Goal: Information Seeking & Learning: Find specific fact

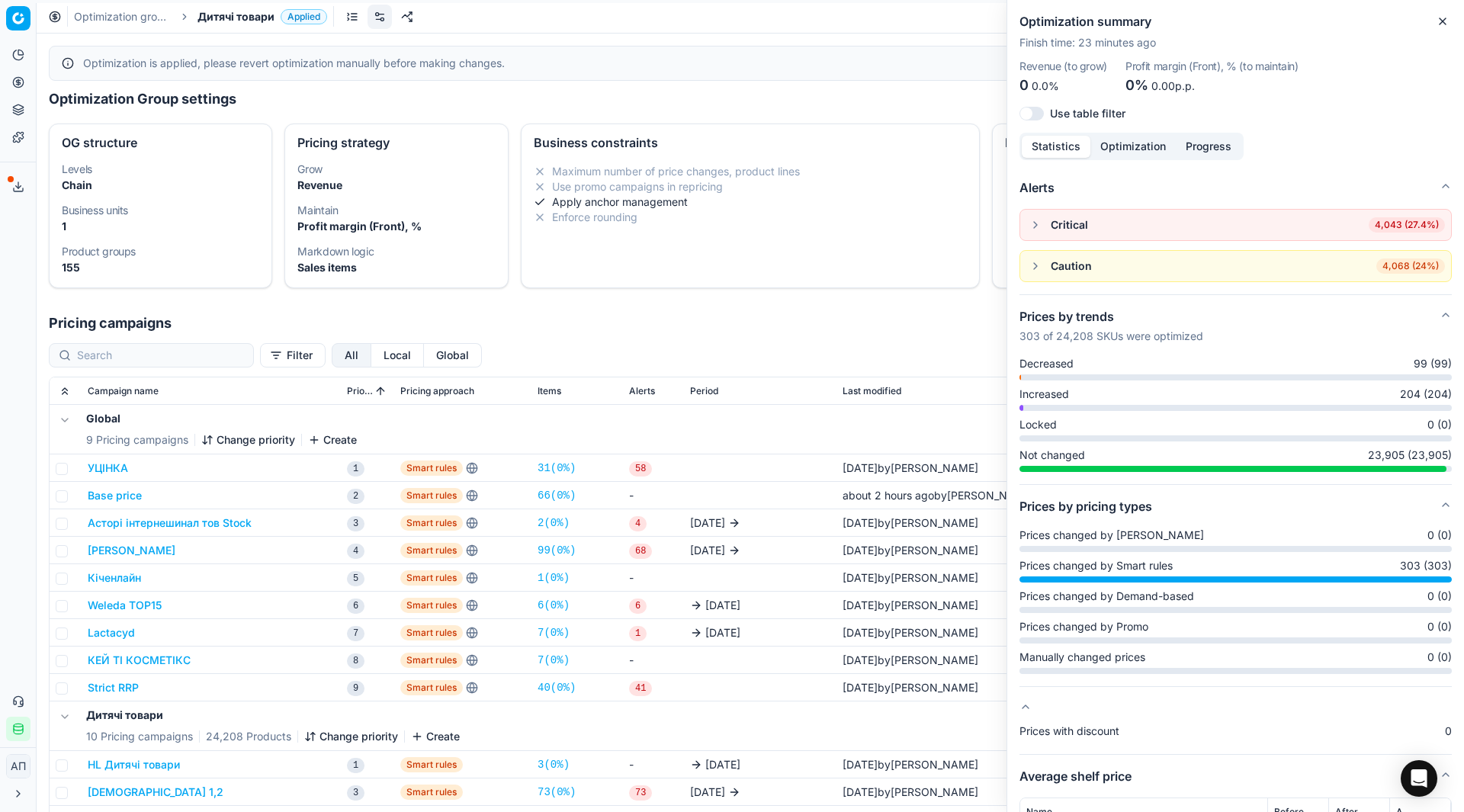
scroll to position [276, 0]
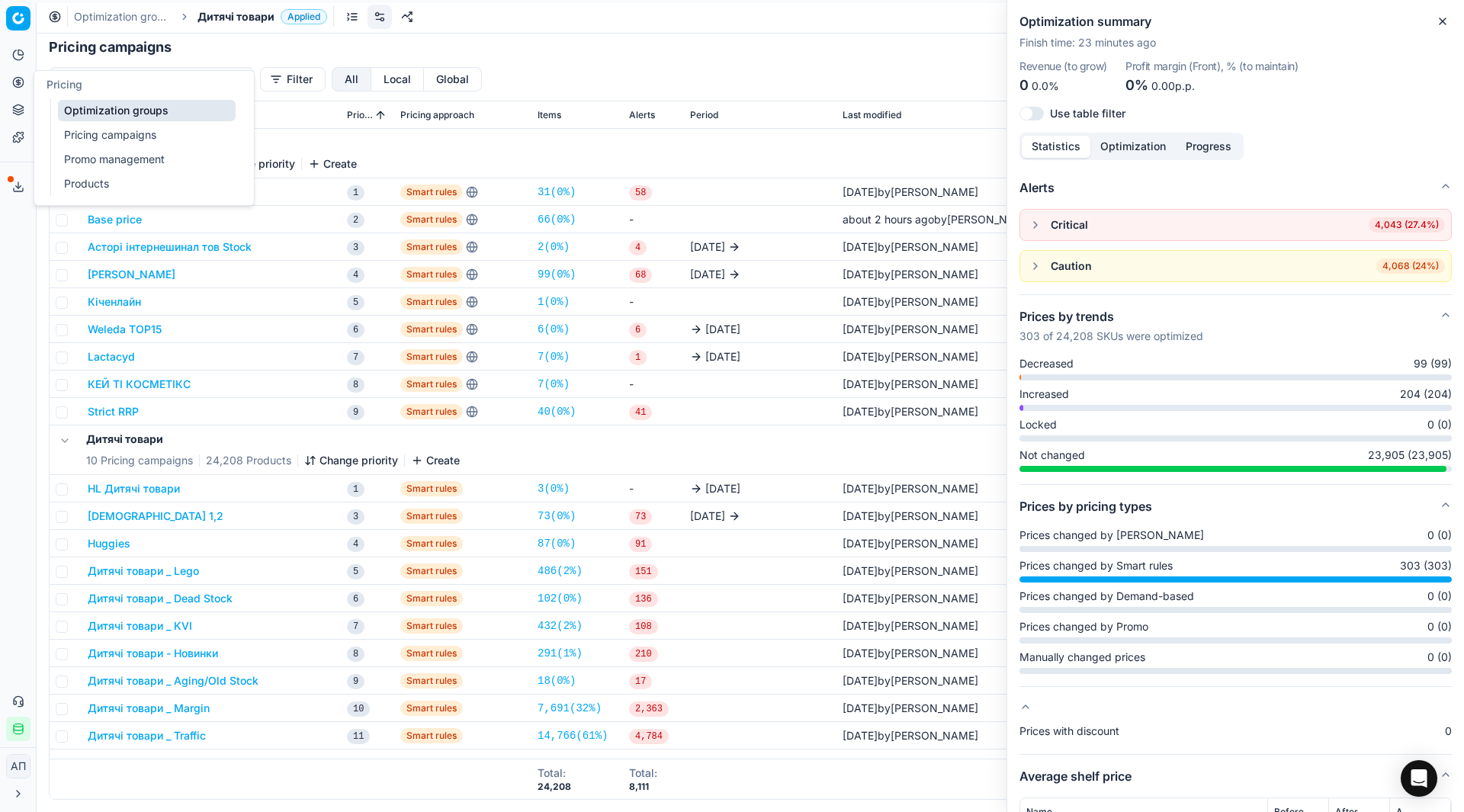
click at [73, 114] on link "Optimization groups" at bounding box center [146, 110] width 177 height 21
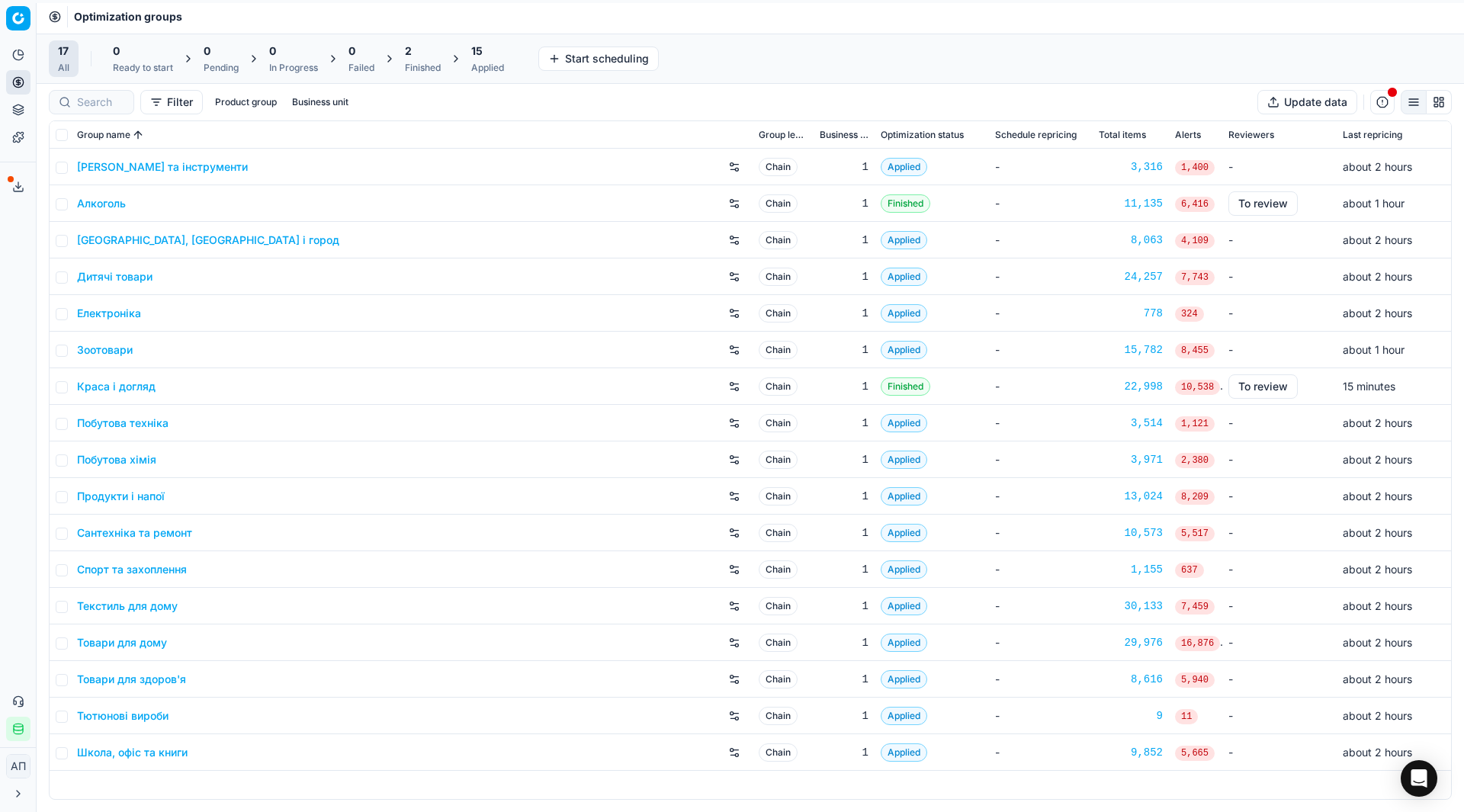
click at [0, 426] on div "Analytics Pricing Product portfolio Templates Export service 26 Contact support…" at bounding box center [18, 392] width 36 height 711
click at [105, 207] on link "Алкоголь" at bounding box center [101, 203] width 49 height 16
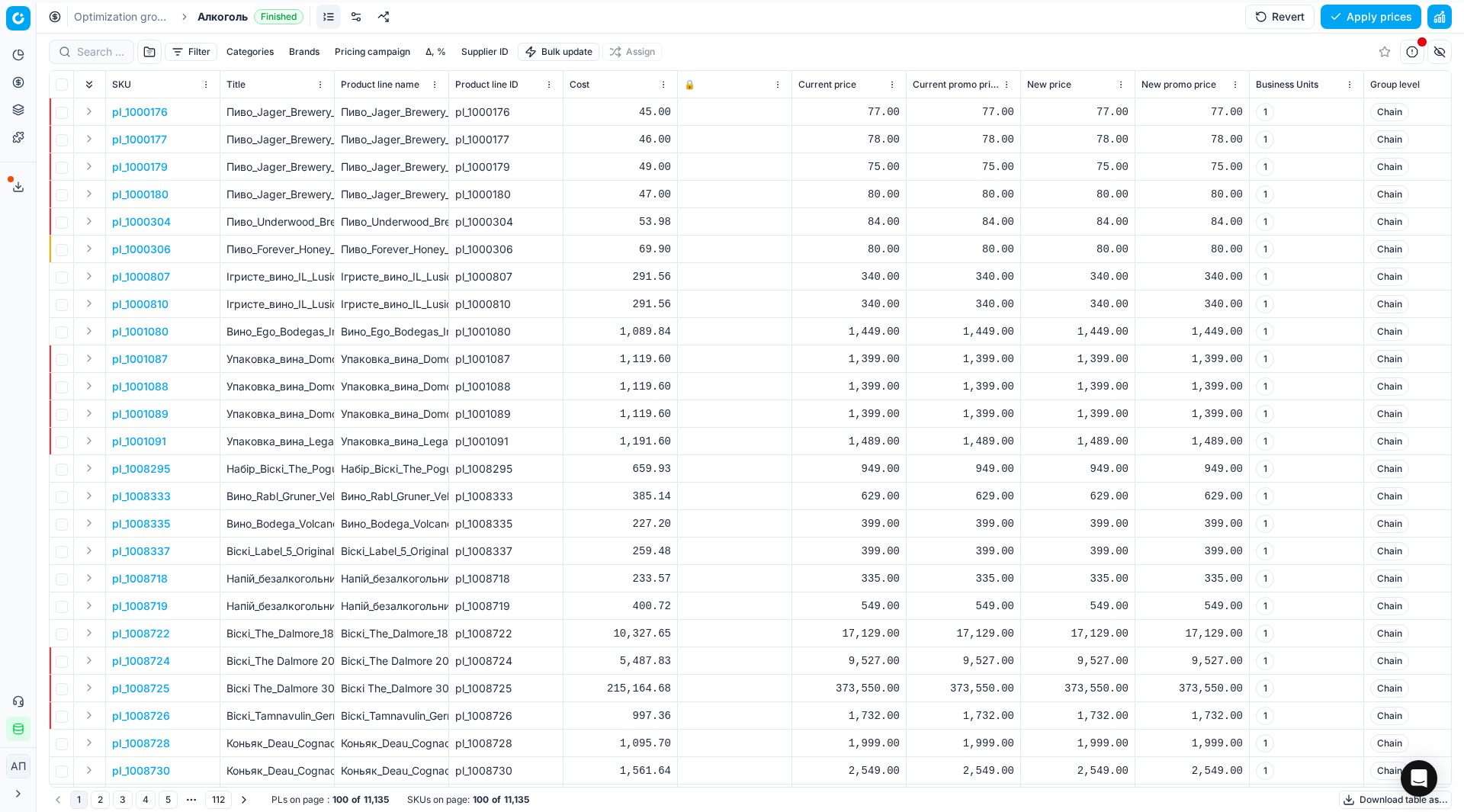
click at [352, 25] on link at bounding box center [356, 17] width 25 height 25
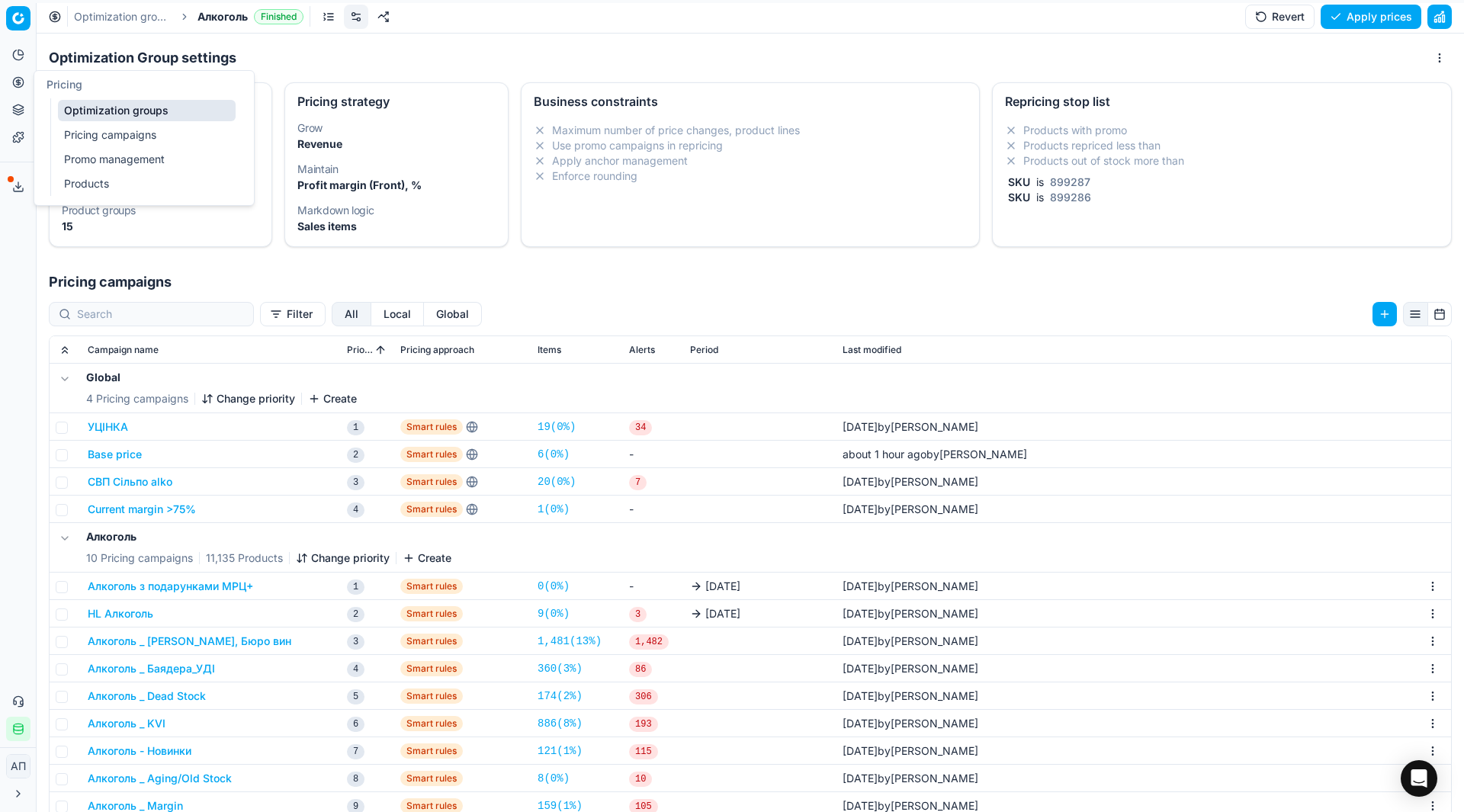
click at [22, 74] on button "Pricing" at bounding box center [18, 83] width 25 height 25
click at [84, 102] on link "Optimization groups" at bounding box center [146, 110] width 177 height 21
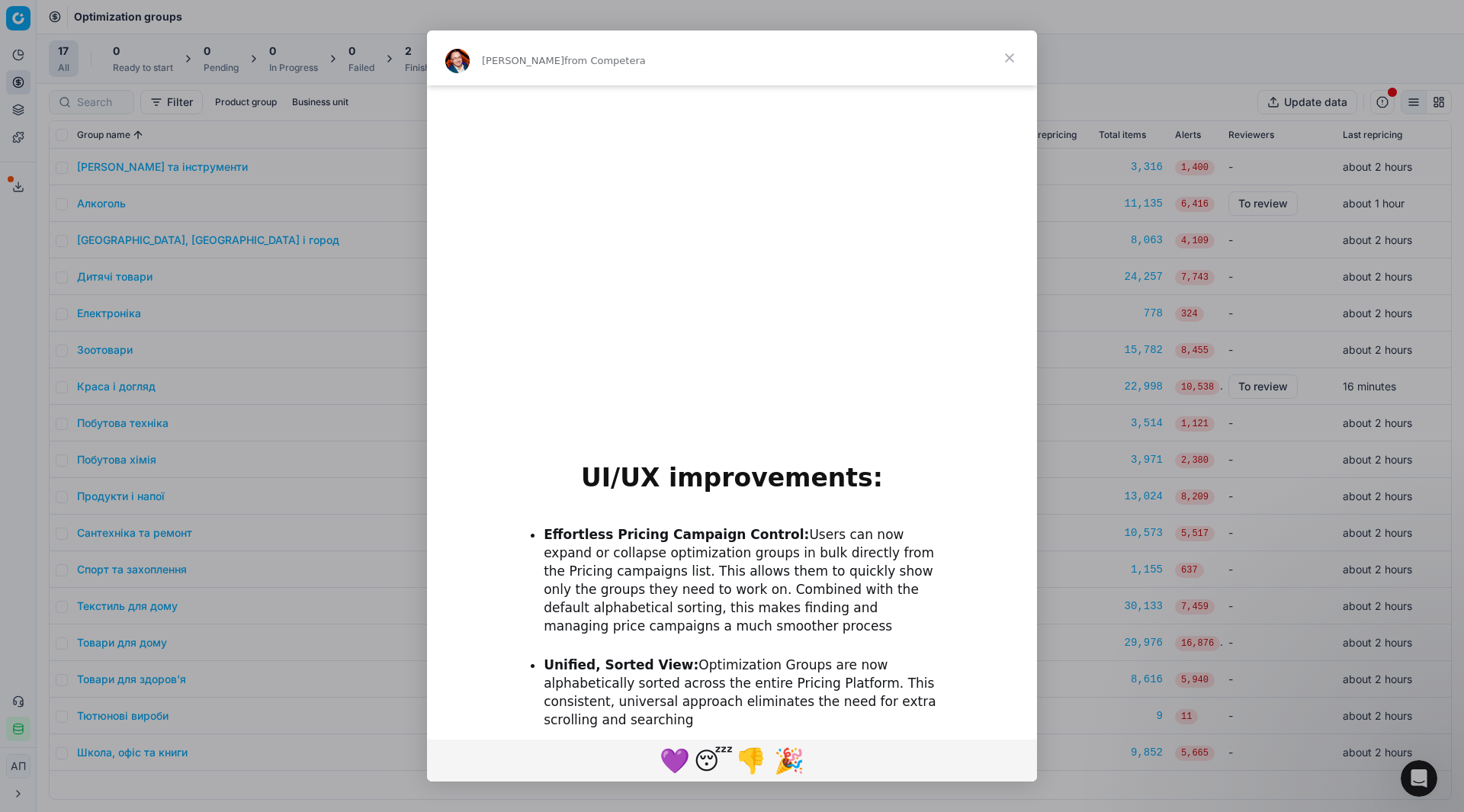
scroll to position [1231, 0]
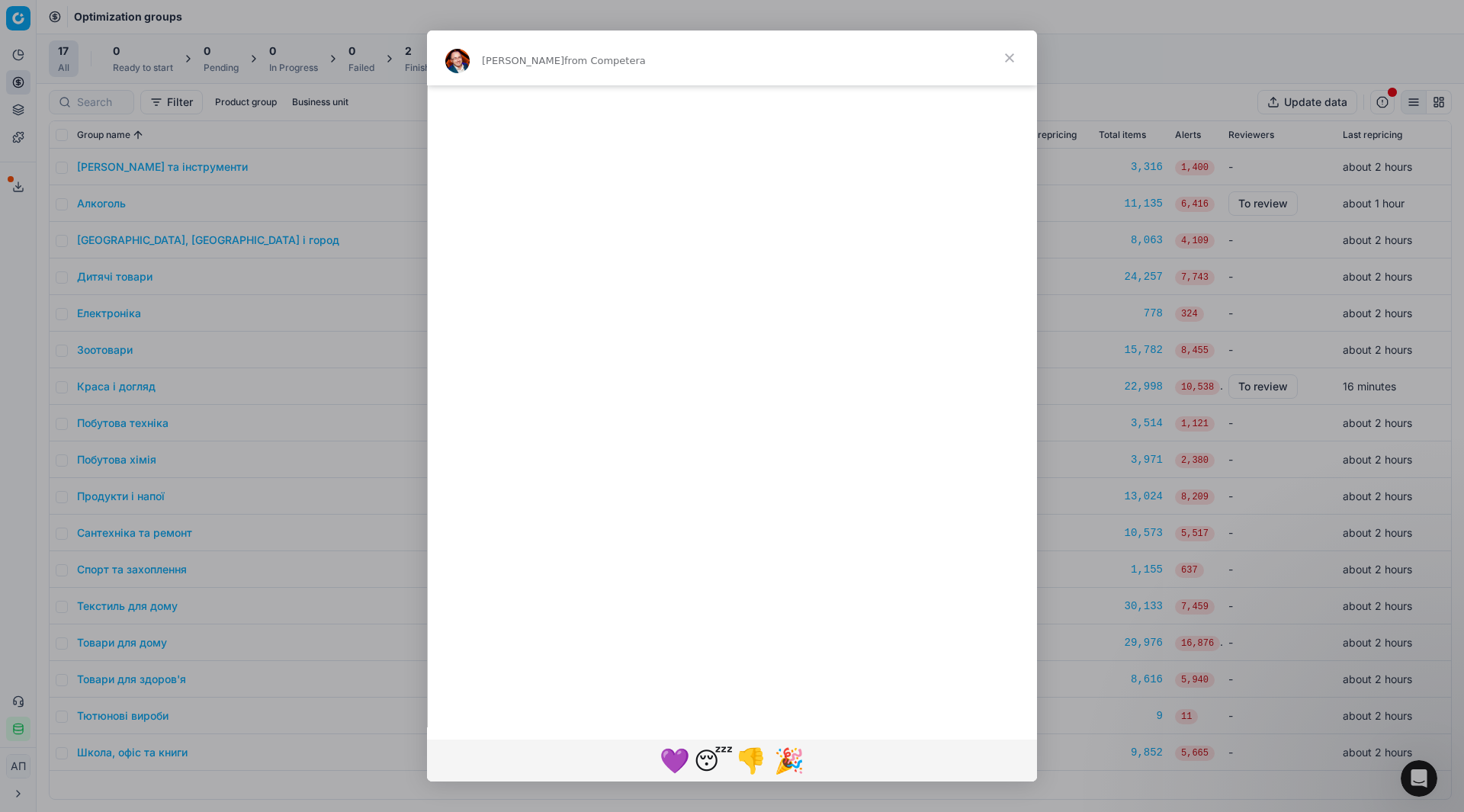
click at [1015, 63] on span "Close" at bounding box center [1009, 57] width 55 height 55
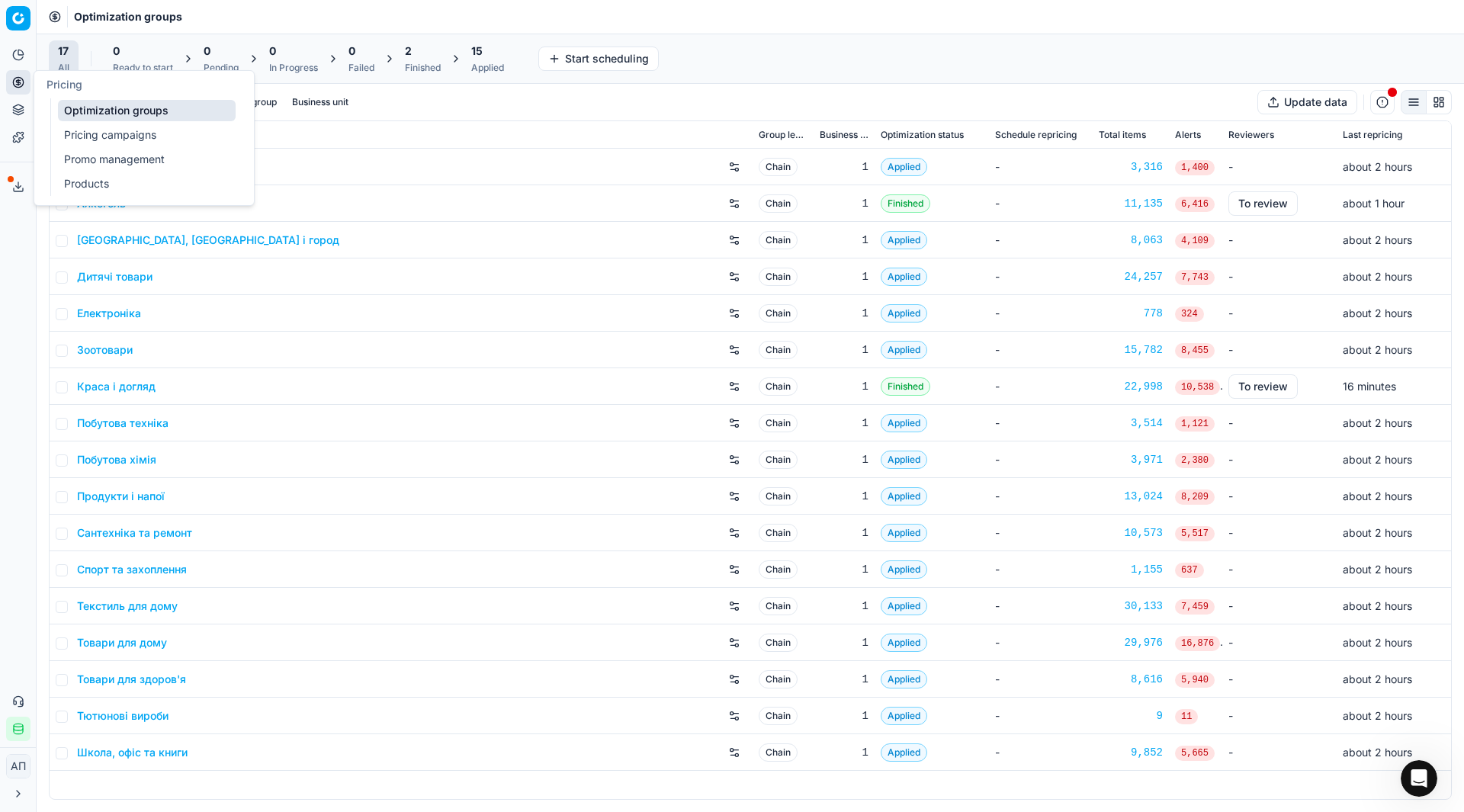
click at [64, 128] on link "Pricing campaigns" at bounding box center [146, 135] width 177 height 21
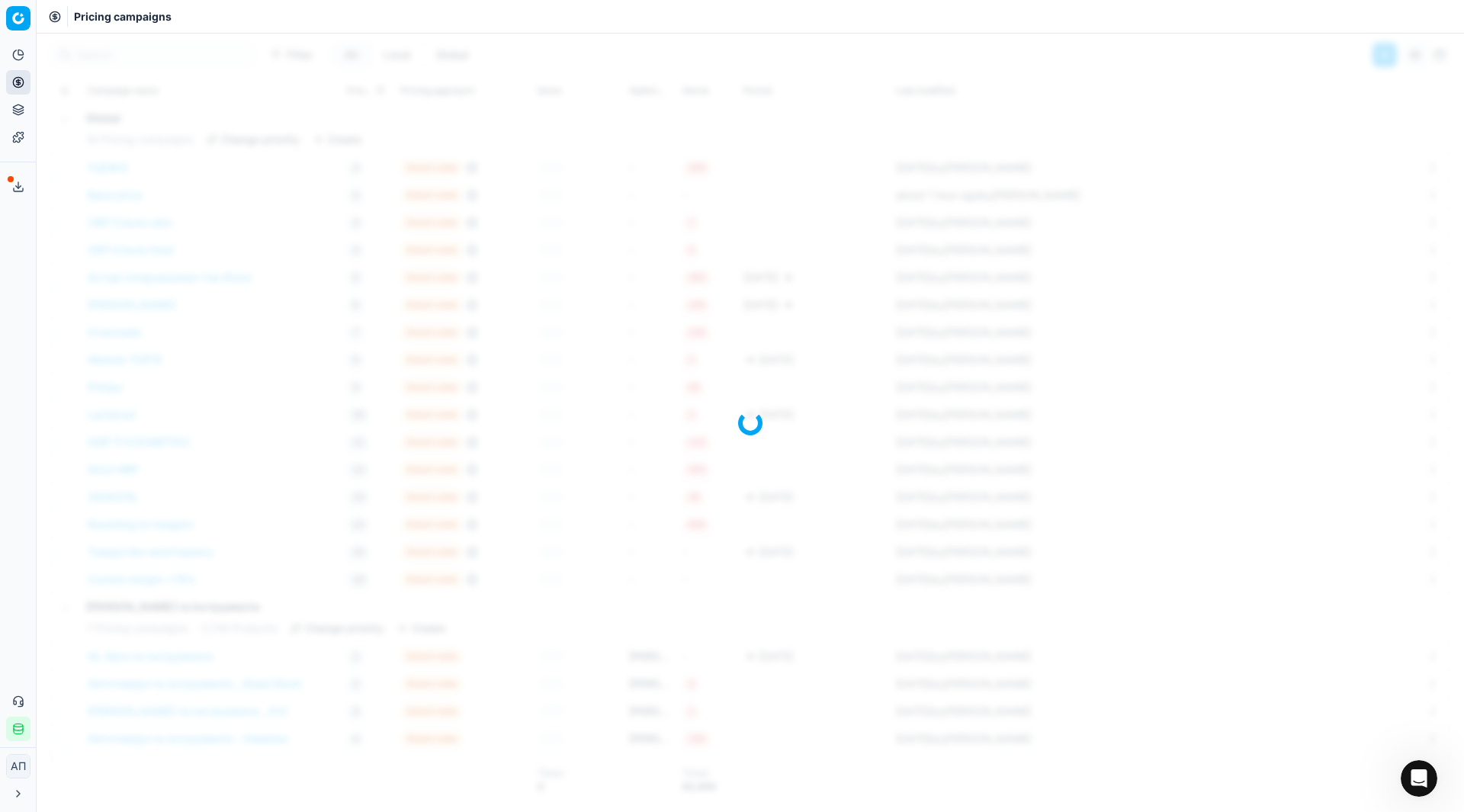
click at [16, 282] on div "Analytics Pricing Product portfolio Templates Export service 25 Contact support…" at bounding box center [18, 392] width 36 height 711
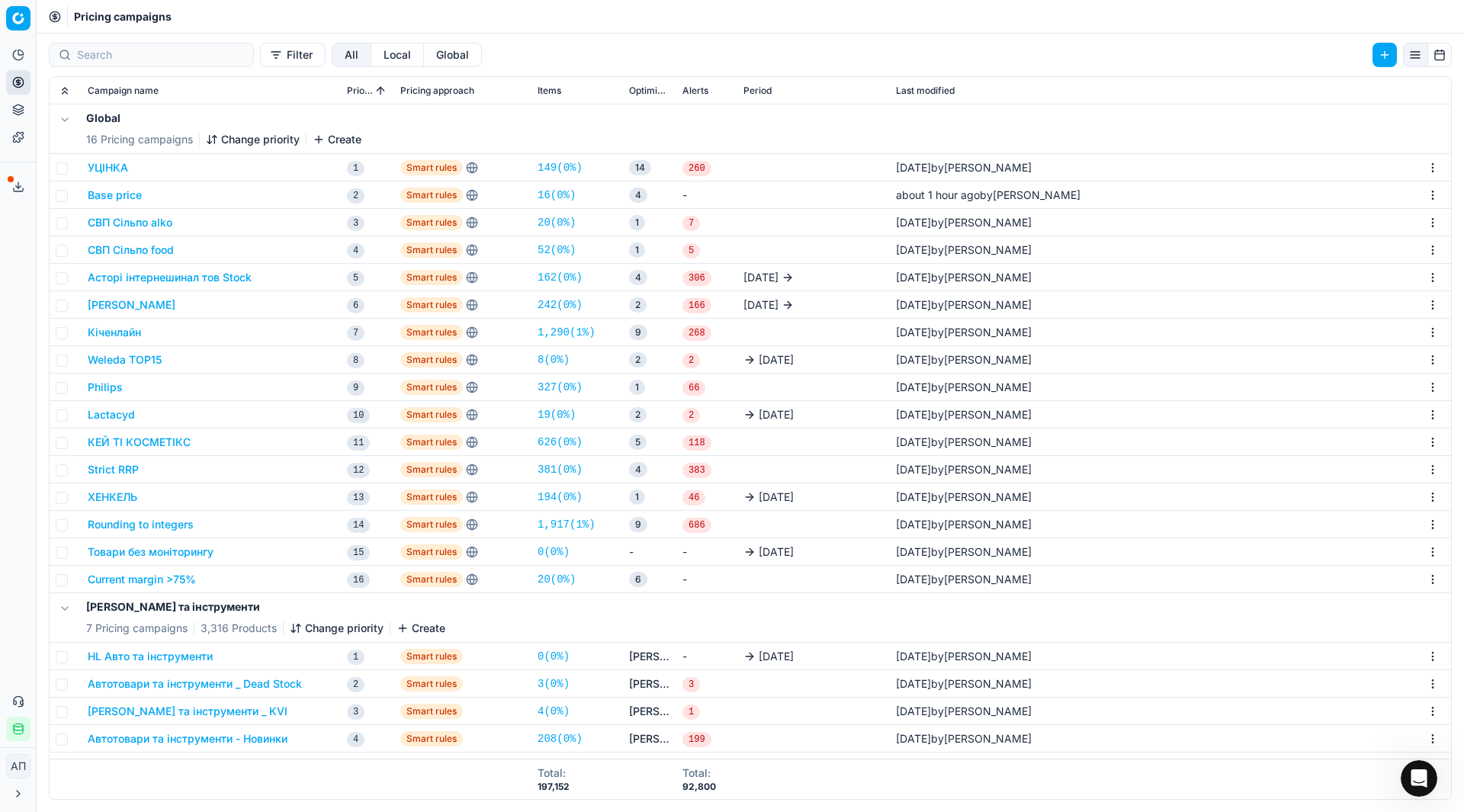
click at [556, 578] on link "20 ( 0% )" at bounding box center [556, 579] width 38 height 16
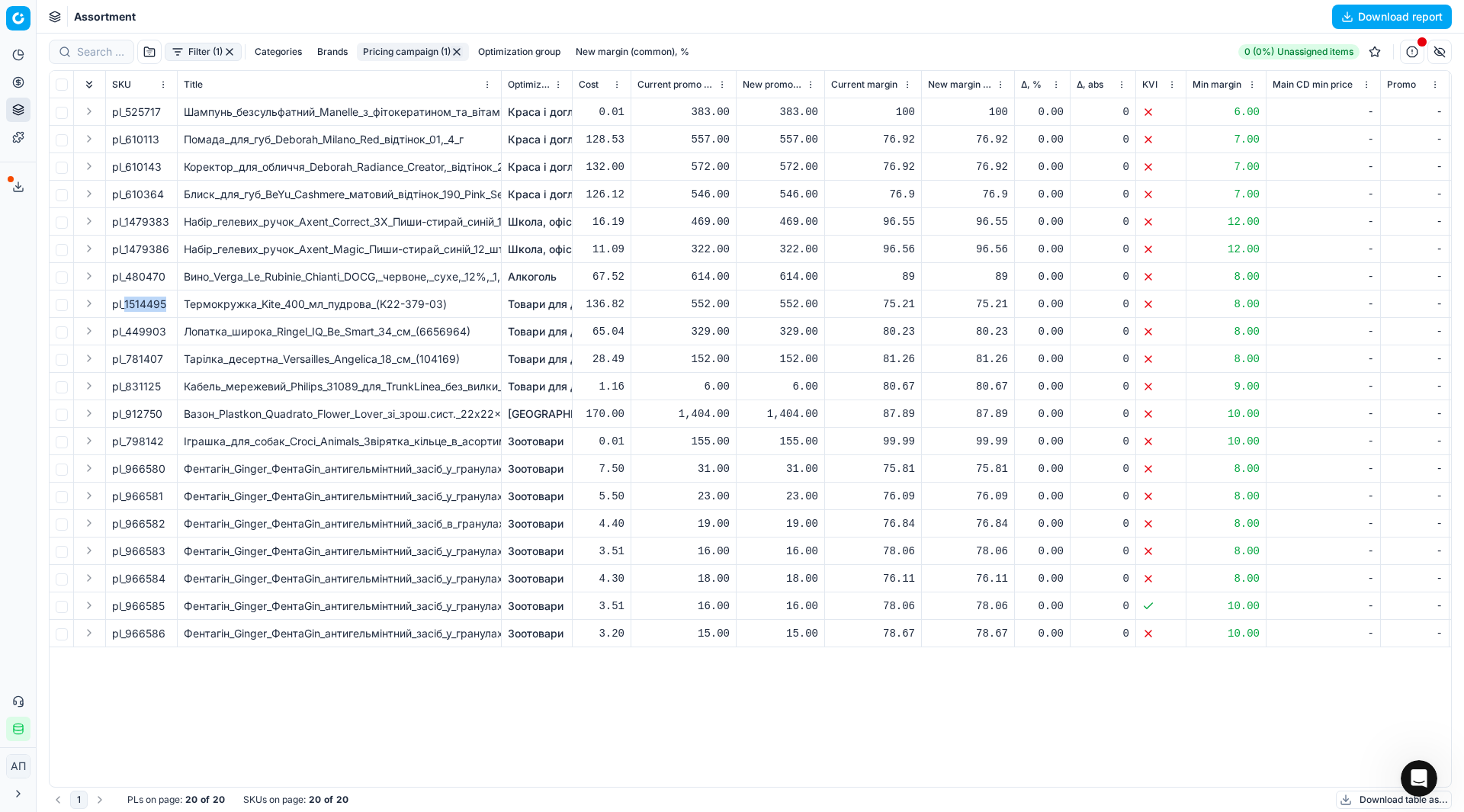
drag, startPoint x: 125, startPoint y: 305, endPoint x: 168, endPoint y: 305, distance: 43.0
click at [168, 305] on div "pl_1514495" at bounding box center [141, 304] width 59 height 16
copy div "1514495"
